Goal: Find specific page/section: Find specific page/section

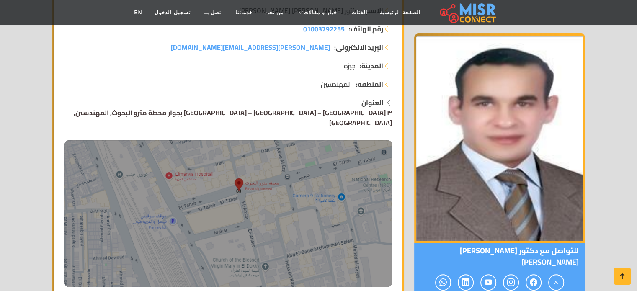
scroll to position [209, 0]
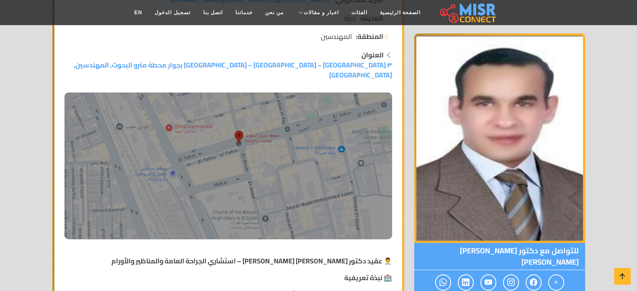
click at [131, 61] on div "العنوان ٣ شارع السودان – المهندسين – الجيزة بجوار محطة مترو البحوث, المهندسين, …" at bounding box center [229, 144] width 328 height 189
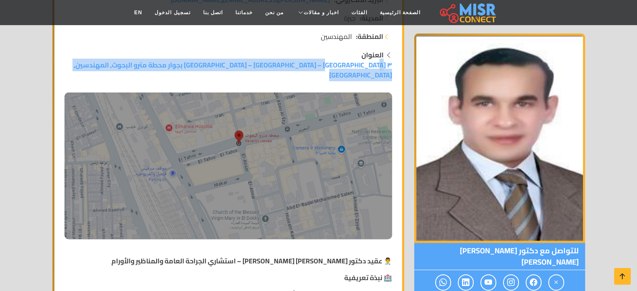
click at [131, 61] on div "العنوان ٣ شارع السودان – المهندسين – الجيزة بجوار محطة مترو البحوث, المهندسين, …" at bounding box center [229, 144] width 328 height 189
copy link "٣ شارع السودان – المهندسين – الجيزة بجوار محطة مترو البحوث, المهندسين, جيزة"
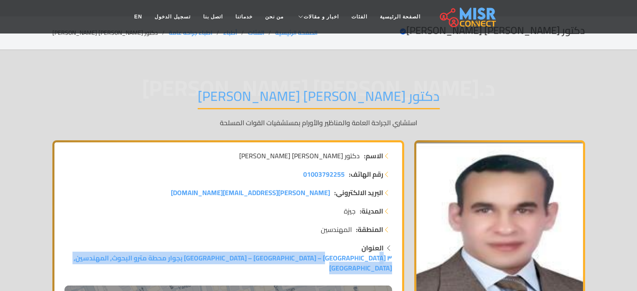
scroll to position [0, 0]
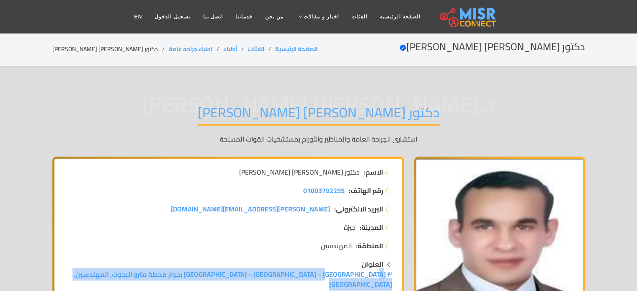
click at [452, 24] on img at bounding box center [468, 16] width 56 height 21
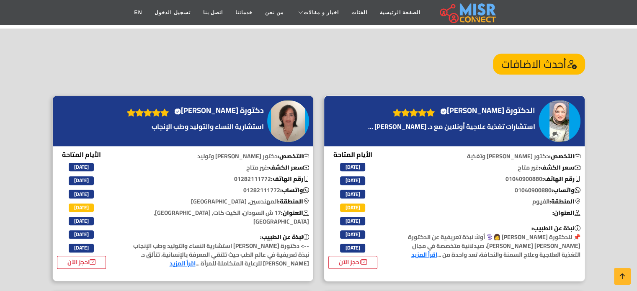
scroll to position [880, 0]
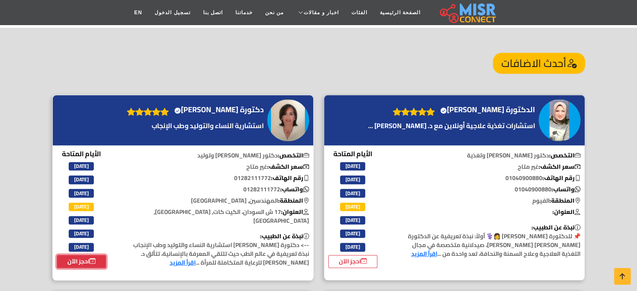
click at [90, 255] on link "احجز الآن" at bounding box center [81, 261] width 49 height 13
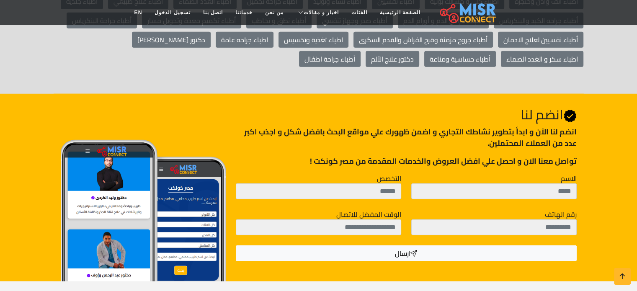
scroll to position [2406, 0]
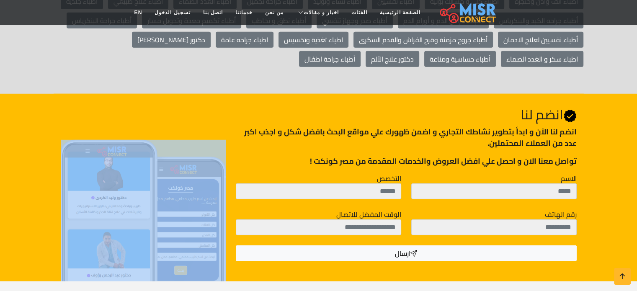
drag, startPoint x: 57, startPoint y: 155, endPoint x: 171, endPoint y: 161, distance: 114.5
click at [170, 161] on div at bounding box center [144, 204] width 176 height 155
click at [53, 127] on div "Join Us انضم لنا انضم لنا اﻵن و ابدأ بتطوير نشاطك التجاري و اضمن ظهورك علي مواق…" at bounding box center [318, 188] width 533 height 188
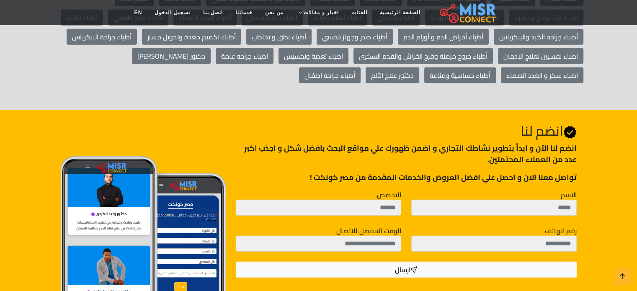
scroll to position [2490, 0]
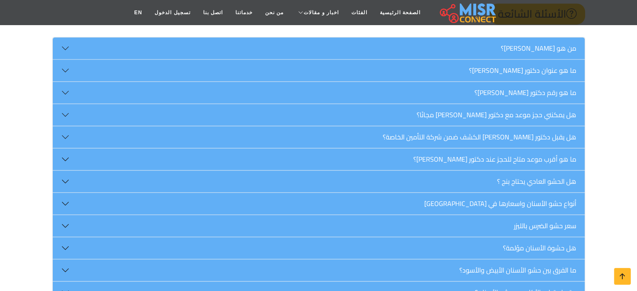
scroll to position [1215, 0]
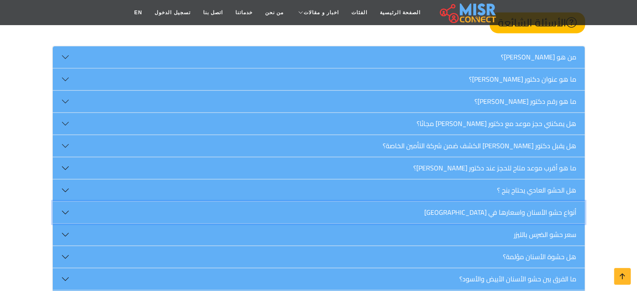
click at [518, 201] on button "أنواع حشو الأسنان واسعارها في مصر" at bounding box center [319, 212] width 532 height 22
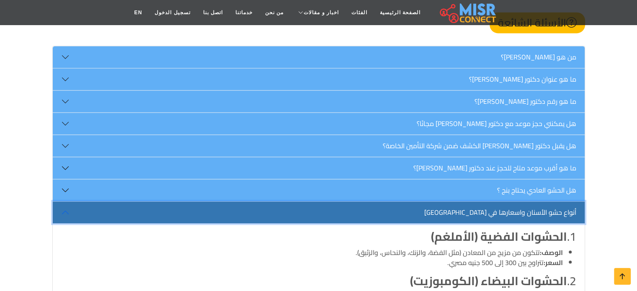
click at [518, 201] on button "أنواع حشو الأسنان واسعارها في [GEOGRAPHIC_DATA]" at bounding box center [319, 212] width 532 height 22
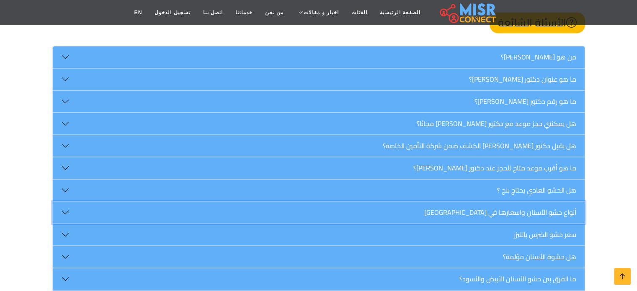
click at [518, 201] on button "أنواع حشو الأسنان واسعارها في [GEOGRAPHIC_DATA]" at bounding box center [319, 212] width 532 height 22
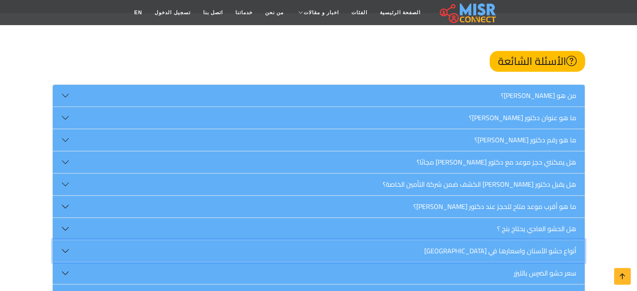
scroll to position [1131, 0]
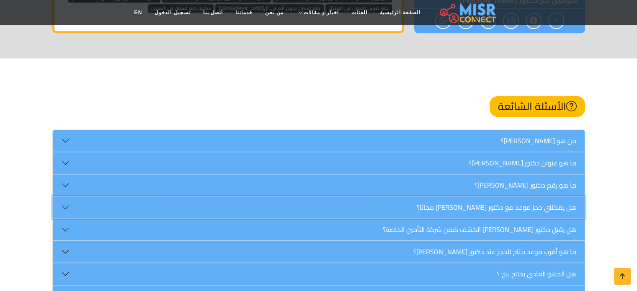
click at [520, 196] on button "هل يمكنني حجز موعد مع دكتور وليد الكردي أونلاين مجانًا؟" at bounding box center [319, 207] width 532 height 22
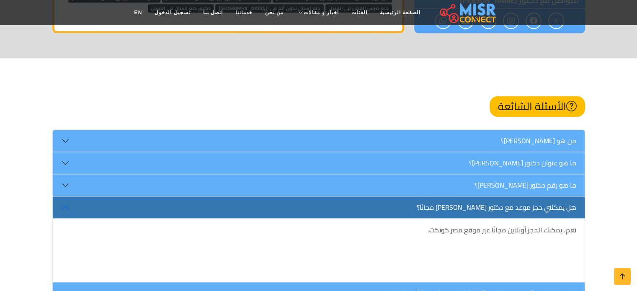
click at [487, 225] on p "نعم، يمكنك الحجز أونلاين مجانًا عبر موقع مصر كونكت." at bounding box center [318, 230] width 515 height 10
click at [491, 196] on button "هل يمكنني حجز موعد مع دكتور وليد الكردي أونلاين مجانًا؟" at bounding box center [319, 207] width 532 height 22
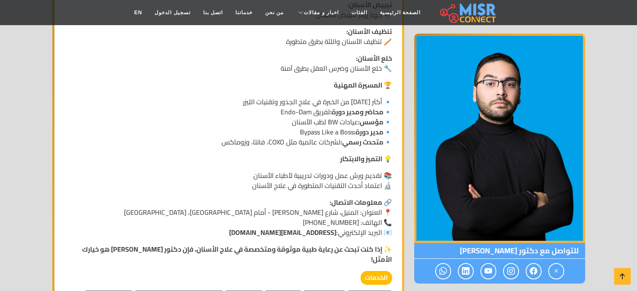
scroll to position [757, 0]
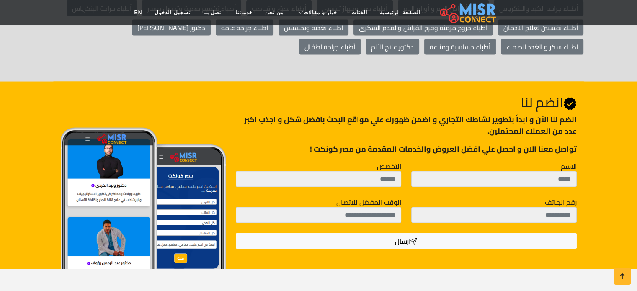
scroll to position [1746, 0]
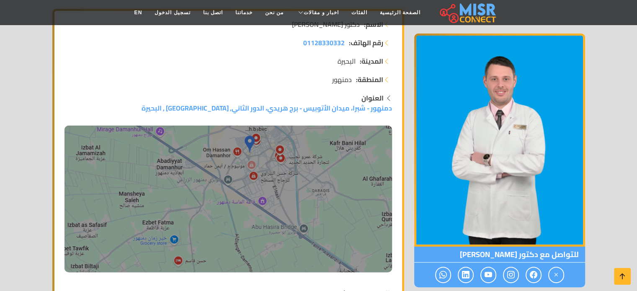
scroll to position [251, 0]
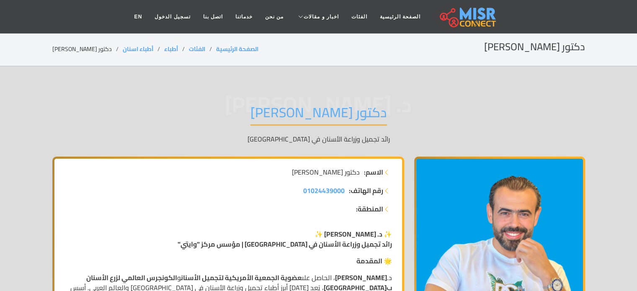
click at [318, 114] on h1 "دكتور [PERSON_NAME]" at bounding box center [318, 114] width 137 height 21
